Goal: Check status: Check status

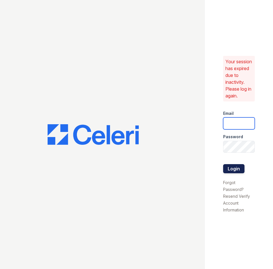
type input "[DOMAIN_NAME][EMAIL_ADDRESS][DOMAIN_NAME]"
click at [229, 171] on button "Login" at bounding box center [233, 168] width 21 height 9
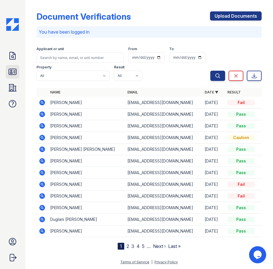
click at [11, 69] on icon at bounding box center [12, 72] width 7 height 6
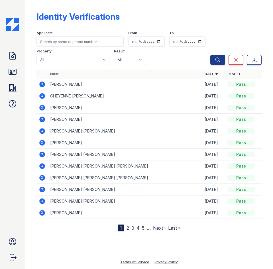
click at [42, 95] on icon at bounding box center [42, 95] width 7 height 7
